Goal: Task Accomplishment & Management: Manage account settings

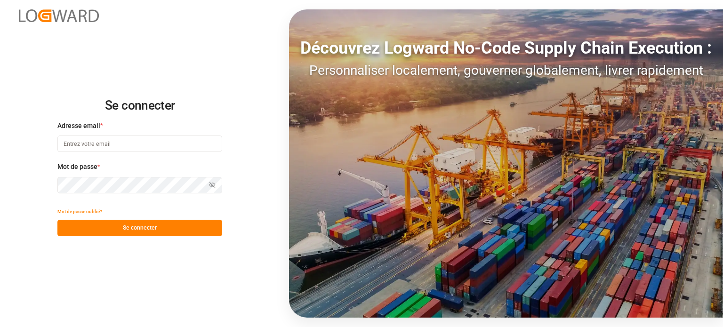
type input "[EMAIL_ADDRESS][DOMAIN_NAME]"
click at [125, 227] on font "Se connecter" at bounding box center [140, 227] width 34 height 7
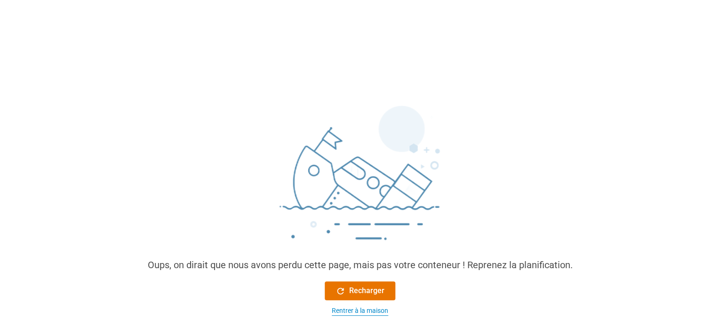
click at [363, 312] on font "Rentrer à la maison" at bounding box center [360, 311] width 56 height 8
